Goal: Task Accomplishment & Management: Manage account settings

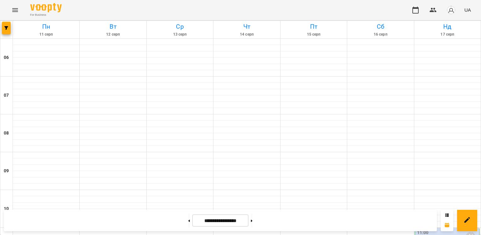
scroll to position [332, 0]
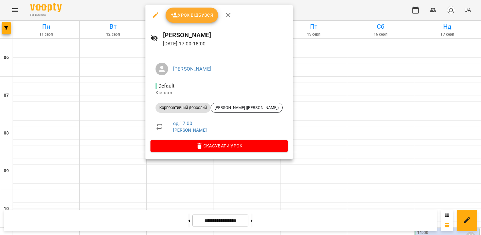
click at [308, 174] on div at bounding box center [240, 117] width 481 height 235
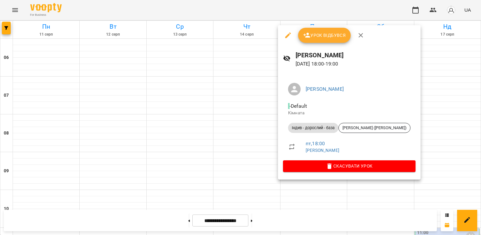
click at [316, 37] on span "Урок відбувся" at bounding box center [324, 36] width 43 height 8
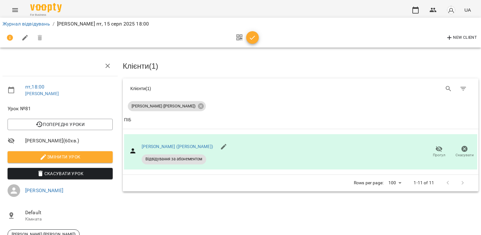
click at [390, 211] on div "Клієнти ( 1 ) Клієнти ( 1 ) [PERSON_NAME] ([PERSON_NAME]) Клієнти ( 1 ) ПІБ ПІБ…" at bounding box center [300, 165] width 361 height 224
click at [258, 37] on span "button" at bounding box center [252, 38] width 13 height 8
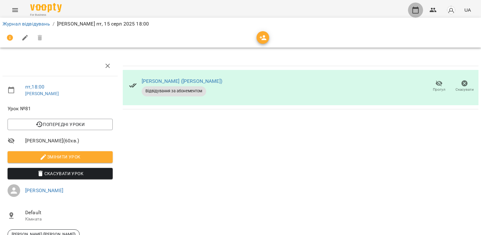
click at [418, 8] on icon "button" at bounding box center [416, 10] width 6 height 7
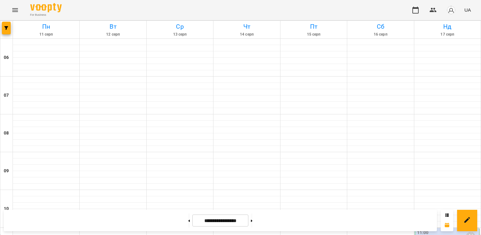
scroll to position [296, 0]
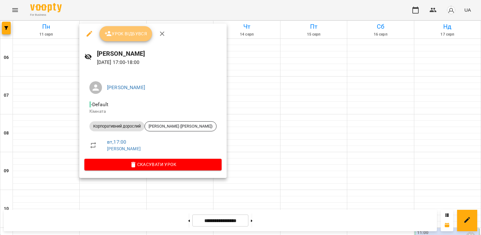
click at [129, 37] on span "Урок відбувся" at bounding box center [126, 34] width 43 height 8
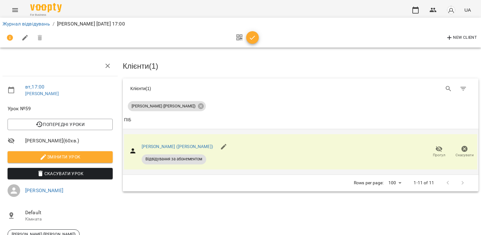
click at [436, 148] on icon "button" at bounding box center [440, 149] width 8 height 8
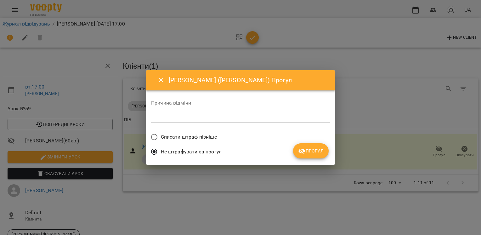
click at [248, 124] on div "Причина відміни *" at bounding box center [240, 112] width 179 height 25
click at [241, 117] on textarea at bounding box center [240, 118] width 179 height 6
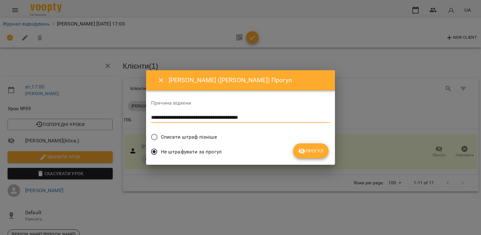
type textarea "**********"
click at [302, 148] on icon "submit" at bounding box center [302, 151] width 8 height 8
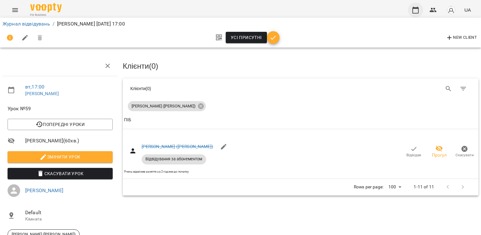
click at [420, 6] on button "button" at bounding box center [415, 10] width 15 height 15
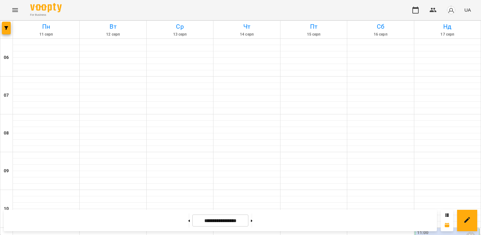
scroll to position [332, 0]
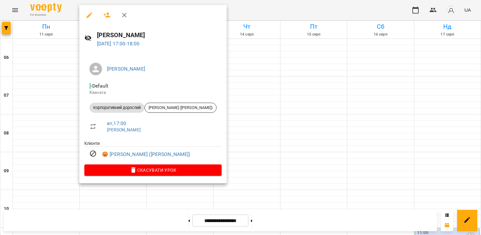
click at [91, 15] on icon "button" at bounding box center [90, 15] width 8 height 8
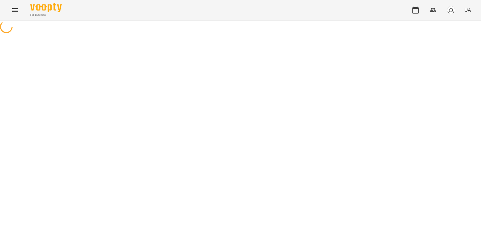
select select "**********"
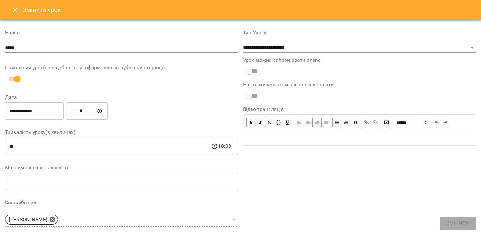
click at [83, 113] on input "*****" at bounding box center [87, 111] width 42 height 18
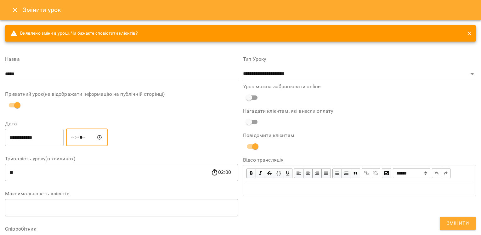
type input "*****"
click at [462, 225] on span "Змінити" at bounding box center [458, 223] width 22 height 8
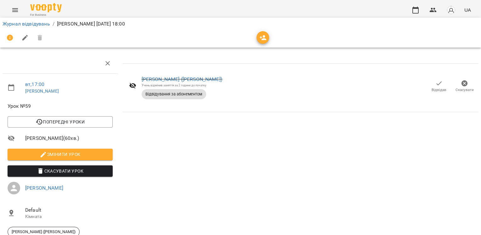
scroll to position [13, 0]
click at [461, 80] on icon "button" at bounding box center [465, 84] width 8 height 8
click at [407, 9] on div "For Business UA" at bounding box center [240, 10] width 481 height 20
click at [415, 11] on icon "button" at bounding box center [416, 10] width 8 height 8
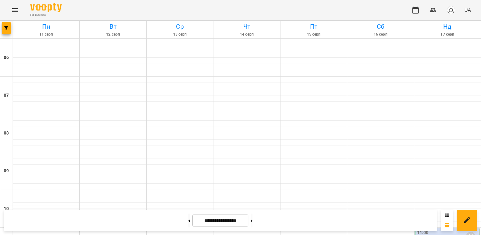
scroll to position [329, 0]
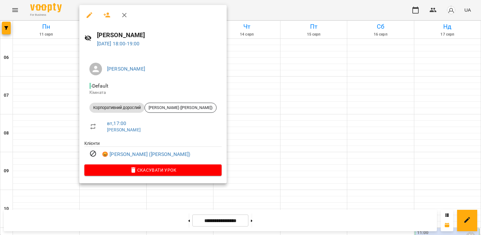
click at [93, 18] on icon "button" at bounding box center [90, 15] width 8 height 8
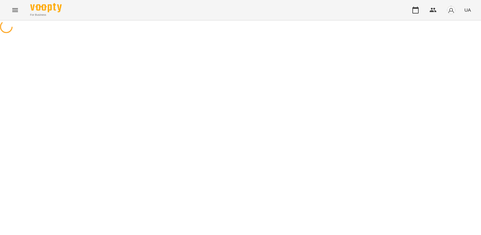
select select "**********"
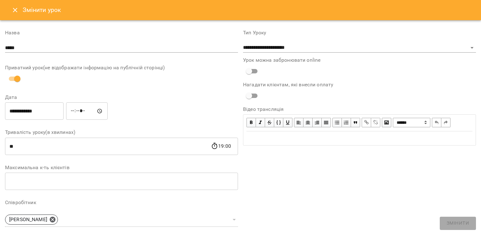
click at [78, 114] on input "*****" at bounding box center [87, 111] width 42 height 18
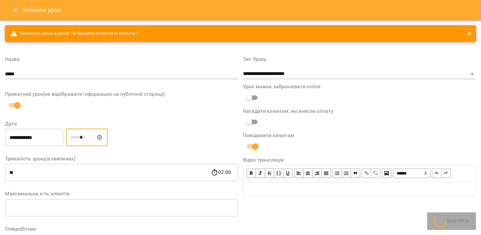
type input "*****"
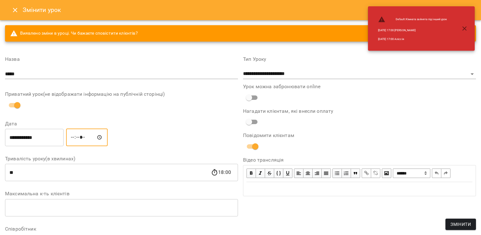
click at [472, 229] on button "Змінити" at bounding box center [461, 224] width 31 height 11
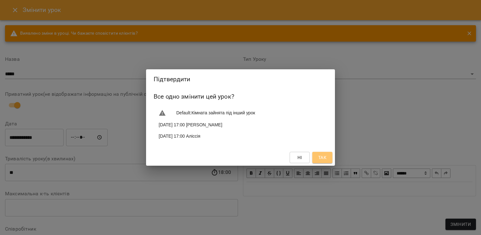
click at [328, 161] on button "Так" at bounding box center [323, 157] width 20 height 11
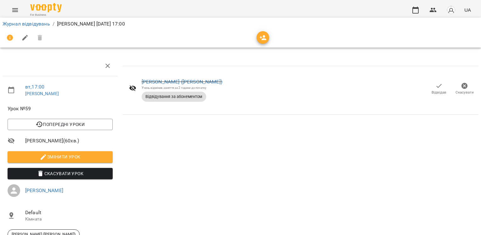
click at [89, 172] on span "Скасувати Урок" at bounding box center [60, 174] width 95 height 8
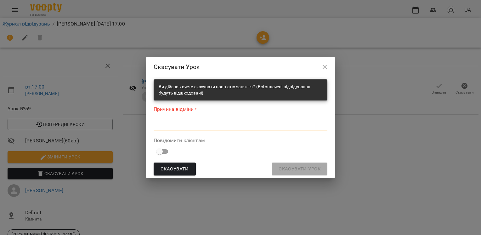
click at [273, 126] on textarea at bounding box center [241, 125] width 174 height 6
click at [324, 69] on icon "button" at bounding box center [325, 67] width 4 height 4
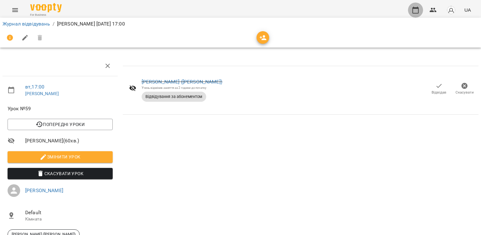
click at [416, 9] on icon "button" at bounding box center [416, 10] width 8 height 8
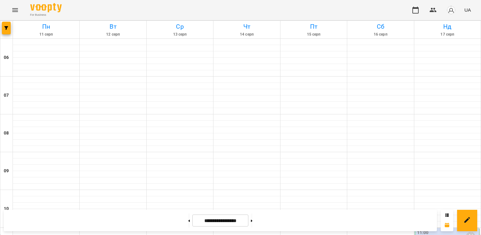
scroll to position [374, 0]
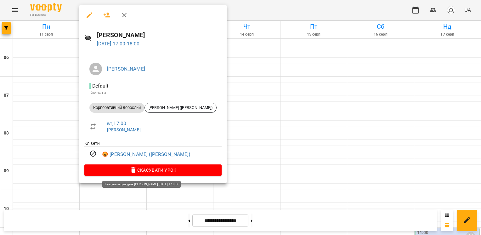
click at [110, 171] on span "Скасувати Урок" at bounding box center [152, 170] width 127 height 8
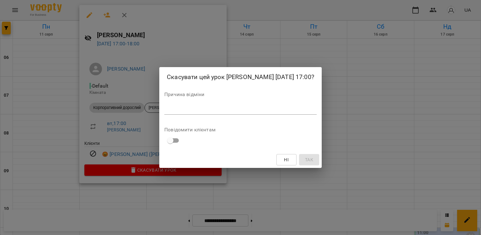
click at [187, 108] on textarea at bounding box center [240, 109] width 152 height 6
type textarea "**********"
click at [305, 163] on span "Так" at bounding box center [309, 160] width 8 height 8
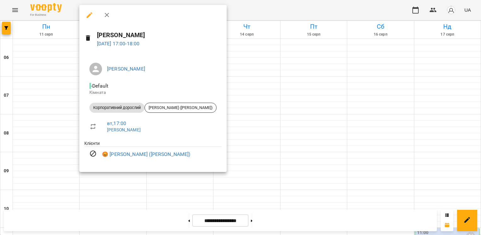
click at [214, 20] on div at bounding box center [240, 117] width 481 height 235
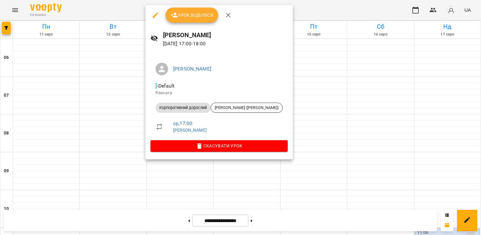
click at [289, 5] on div at bounding box center [240, 117] width 481 height 235
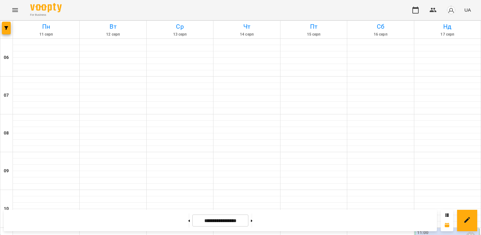
scroll to position [309, 0]
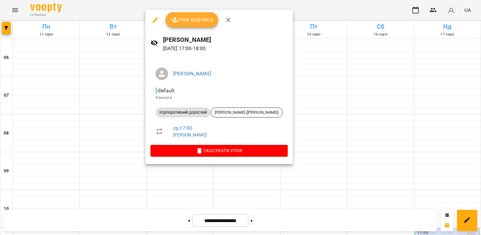
click at [175, 21] on icon "button" at bounding box center [174, 19] width 7 height 5
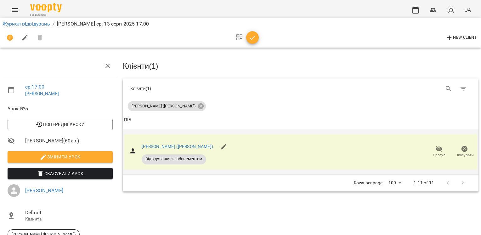
click at [436, 151] on icon "button" at bounding box center [440, 149] width 8 height 8
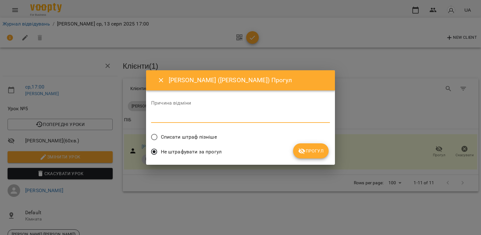
click at [273, 116] on textarea at bounding box center [240, 118] width 179 height 6
type textarea "**********"
click at [307, 151] on span "Прогул" at bounding box center [311, 151] width 26 height 8
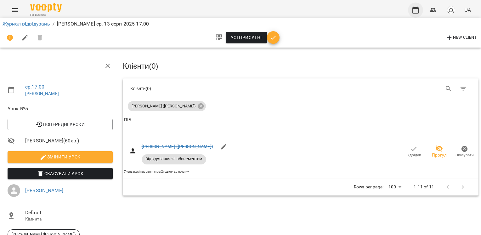
click at [412, 12] on button "button" at bounding box center [415, 10] width 15 height 15
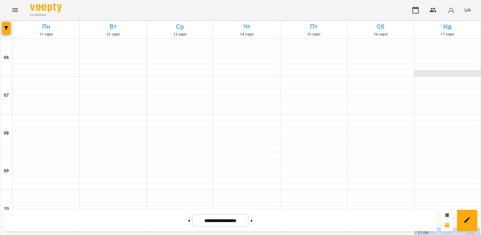
drag, startPoint x: 474, startPoint y: 56, endPoint x: 475, endPoint y: 75, distance: 18.9
click at [475, 75] on div at bounding box center [448, 58] width 66 height 38
